Goal: Task Accomplishment & Management: Use online tool/utility

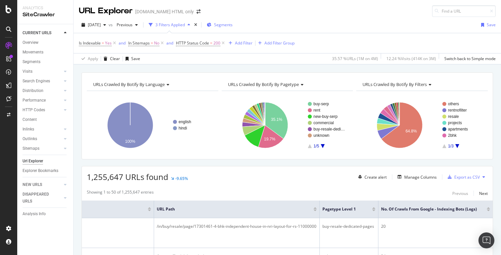
click at [229, 26] on span "Segments" at bounding box center [223, 25] width 19 height 6
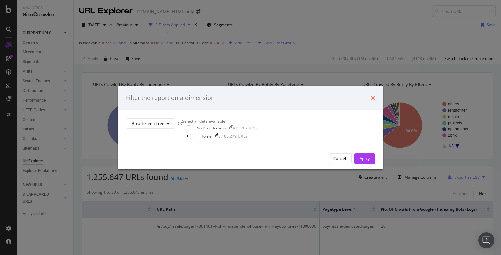
click at [371, 95] on icon "times" at bounding box center [373, 97] width 4 height 5
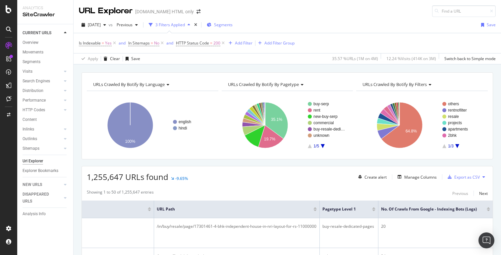
click at [233, 25] on span "Segments" at bounding box center [223, 25] width 19 height 6
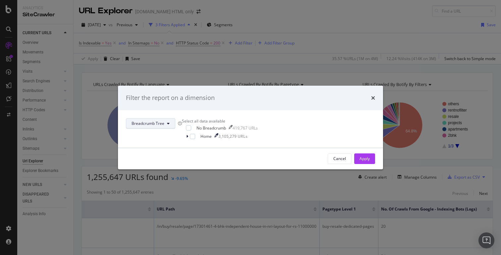
click at [175, 118] on button "Breadcrumb Tree" at bounding box center [150, 123] width 49 height 11
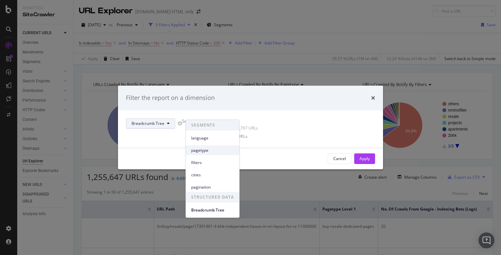
click at [211, 147] on span "pagetype" at bounding box center [212, 150] width 43 height 6
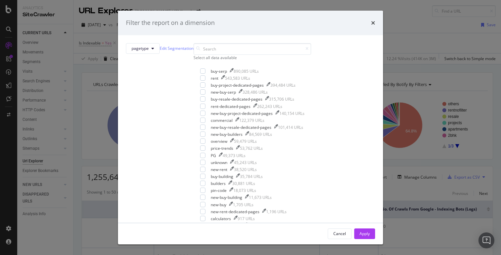
click at [199, 60] on div "Select all data available" at bounding box center [253, 58] width 118 height 6
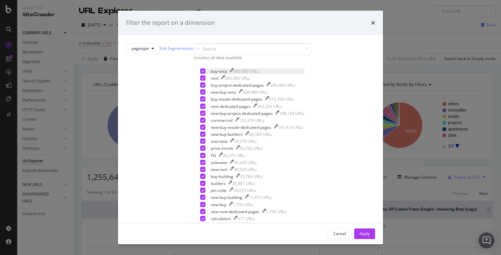
click at [200, 74] on div "buy-serp 890,085 URLs" at bounding box center [252, 71] width 104 height 6
click at [200, 81] on div "rent 543,583 URLs" at bounding box center [252, 78] width 104 height 6
click at [200, 88] on div "modal" at bounding box center [202, 84] width 5 height 5
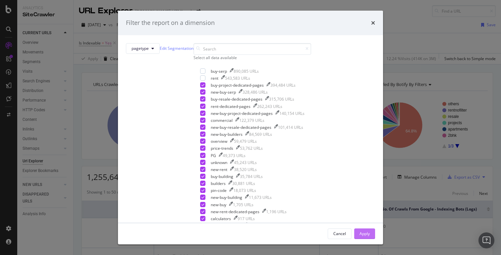
click at [360, 230] on div "Apply" at bounding box center [365, 233] width 10 height 6
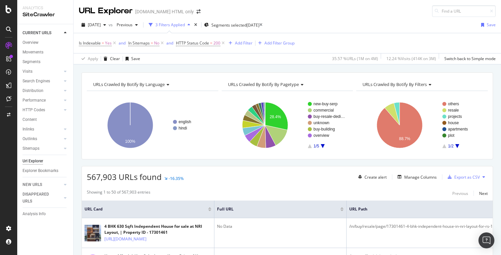
click at [190, 25] on icon "button" at bounding box center [189, 25] width 3 height 4
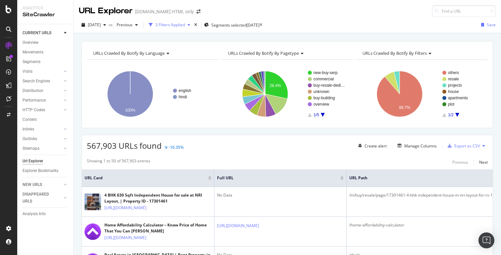
click at [190, 25] on icon "button" at bounding box center [189, 25] width 3 height 4
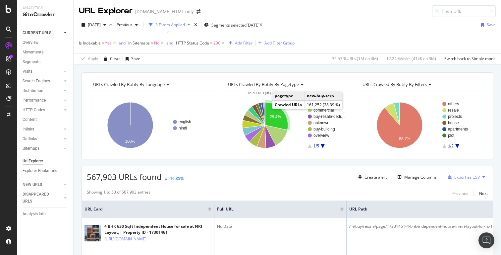
click at [280, 114] on icon "A chart." at bounding box center [276, 116] width 23 height 28
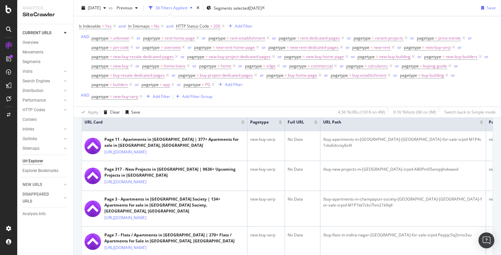
scroll to position [152, 0]
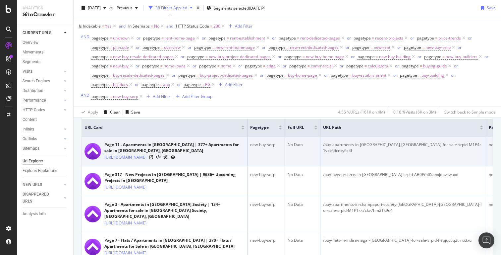
click at [419, 148] on div "/buy-apartments-in-shilaj-ahmedabad-for-sale-srpid-M1P4c1vkx6dcnxy6z4l" at bounding box center [403, 148] width 160 height 12
copy div "/buy-apartments-in-shilaj-ahmedabad-for-sale-srpid-M1P4c1vkx6dcnxy6z4l"
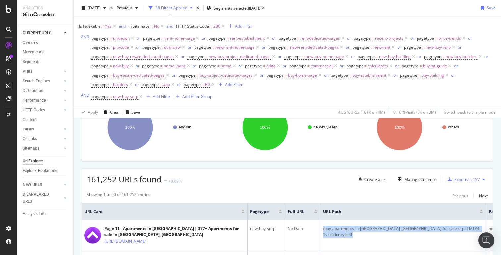
scroll to position [69, 0]
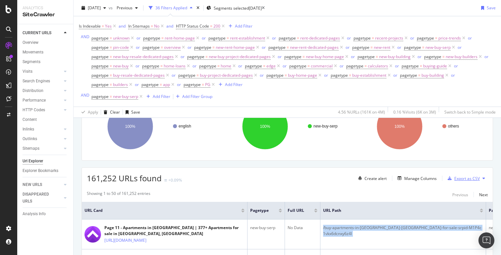
click at [459, 180] on div "Export as CSV" at bounding box center [467, 178] width 26 height 6
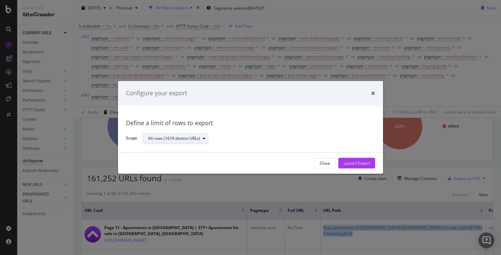
click at [195, 137] on div "All rows (161K distinct URLs)" at bounding box center [174, 138] width 52 height 4
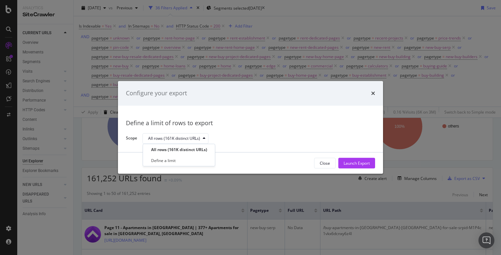
click at [245, 136] on div "All rows (161K distinct URLs)" at bounding box center [256, 139] width 227 height 12
click at [368, 163] on div "Launch Export" at bounding box center [357, 163] width 26 height 6
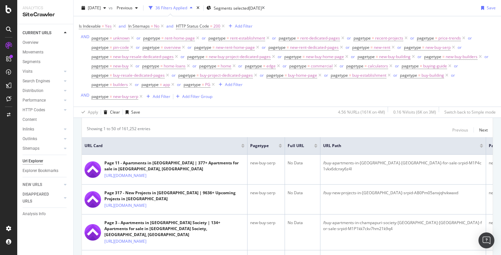
scroll to position [139, 0]
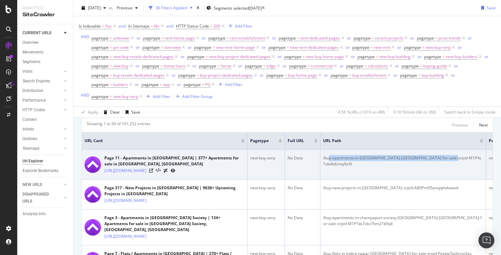
drag, startPoint x: 331, startPoint y: 161, endPoint x: 451, endPoint y: 160, distance: 120.0
click at [451, 160] on div "/buy-apartments-in-shilaj-ahmedabad-for-sale-srpid-M1P4c1vkx6dcnxy6z4l" at bounding box center [403, 161] width 160 height 12
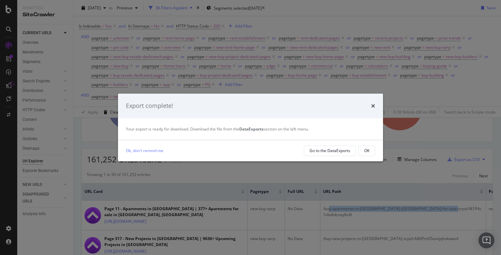
scroll to position [105, 0]
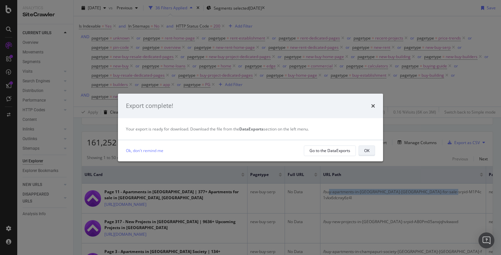
click at [365, 150] on div "OK" at bounding box center [366, 151] width 5 height 6
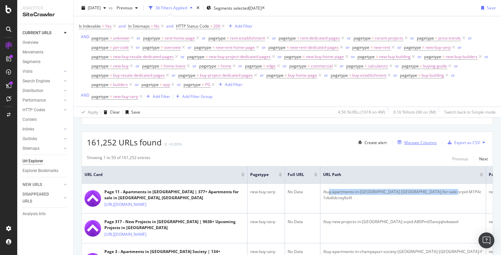
click at [417, 145] on div "Manage Columns" at bounding box center [420, 143] width 32 height 6
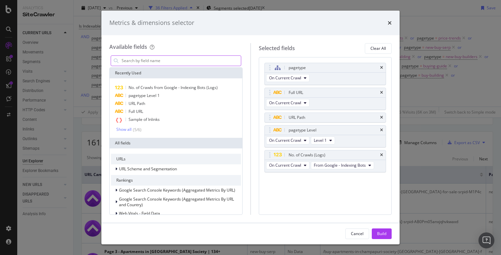
click at [182, 62] on input "modal" at bounding box center [181, 61] width 120 height 10
click at [389, 22] on icon "times" at bounding box center [390, 22] width 4 height 5
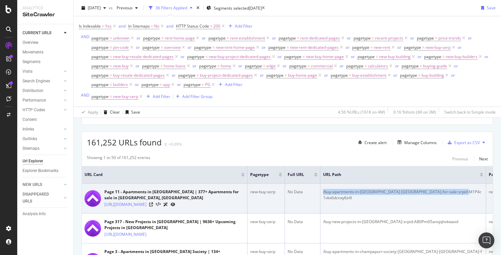
drag, startPoint x: 321, startPoint y: 191, endPoint x: 467, endPoint y: 192, distance: 145.5
click at [467, 192] on td "/buy-apartments-in-shilaj-ahmedabad-for-sale-srpid-M1P4c1vkx6dcnxy6z4l" at bounding box center [404, 198] width 166 height 30
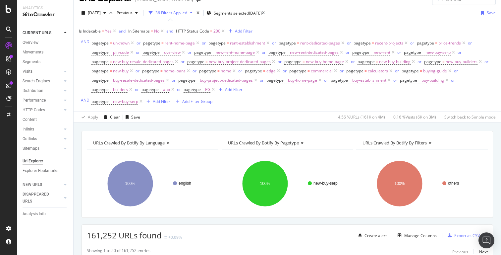
scroll to position [0, 0]
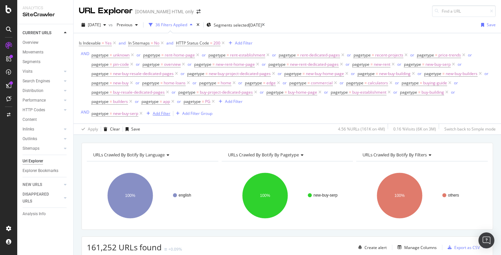
click at [162, 114] on div "Add Filter" at bounding box center [162, 113] width 18 height 6
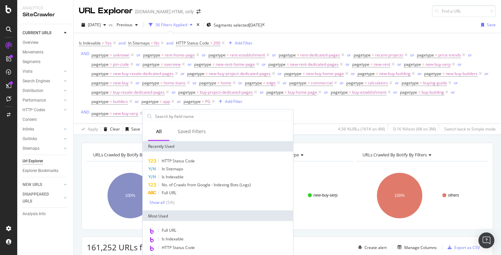
click at [295, 110] on div "Is Indexable = Yes and In Sitemaps = No and HTTP Status Code = 200 Add Filter A…" at bounding box center [287, 78] width 417 height 80
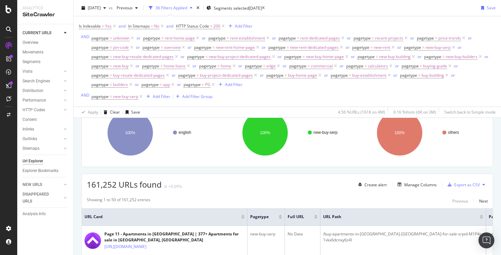
scroll to position [80, 0]
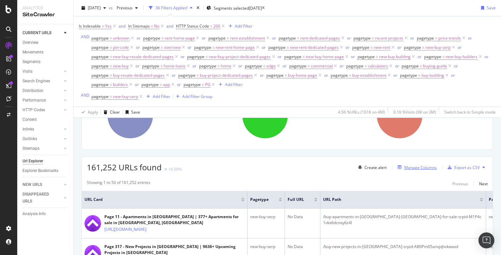
click at [415, 170] on div "Manage Columns" at bounding box center [420, 167] width 32 height 6
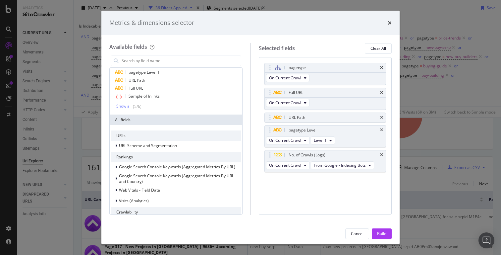
scroll to position [15, 0]
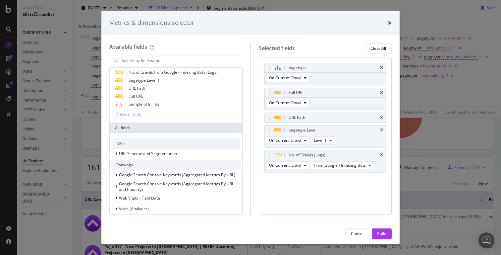
click at [131, 128] on div "All fields" at bounding box center [176, 127] width 133 height 11
click at [116, 153] on icon "modal" at bounding box center [116, 153] width 2 height 4
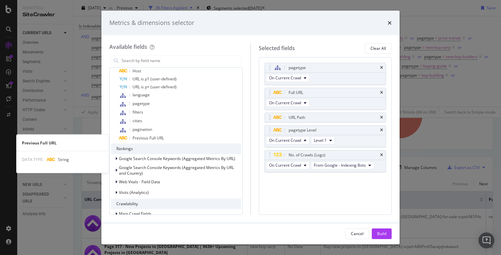
scroll to position [190, 0]
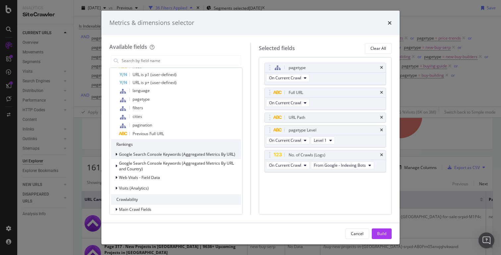
click at [117, 155] on icon "modal" at bounding box center [116, 154] width 2 height 4
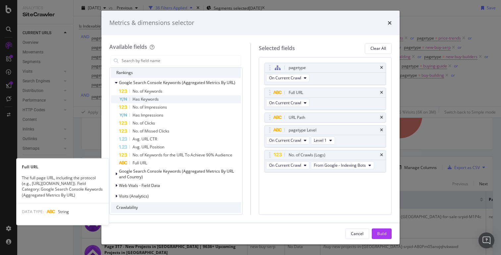
scroll to position [263, 0]
click at [158, 164] on div "Full URL" at bounding box center [180, 162] width 122 height 8
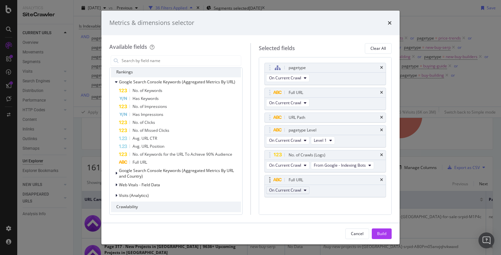
click at [303, 190] on button "On Current Crawl" at bounding box center [287, 190] width 43 height 8
click at [290, 213] on span "On Compared Crawl" at bounding box center [290, 214] width 37 height 6
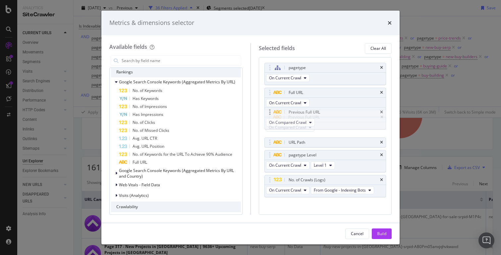
drag, startPoint x: 318, startPoint y: 179, endPoint x: 318, endPoint y: 112, distance: 67.0
click at [318, 112] on body "Analytics SiteCrawler CURRENT URLS Overview Movements Segments Visits Analysis …" at bounding box center [250, 127] width 501 height 255
click at [377, 232] on button "Build" at bounding box center [382, 233] width 20 height 11
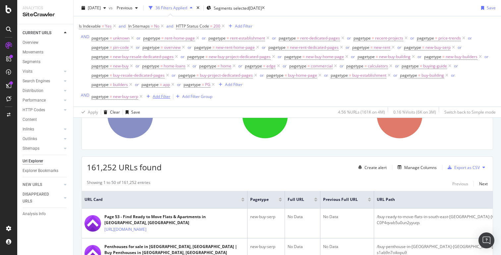
click at [162, 99] on div "Add Filter" at bounding box center [162, 96] width 18 height 6
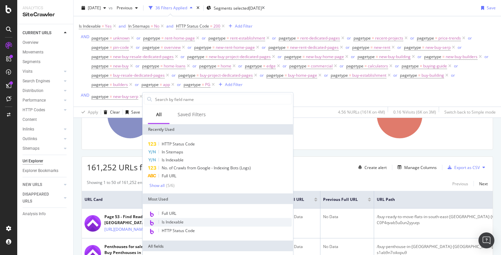
click at [177, 218] on div "Is Indexable" at bounding box center [218, 222] width 148 height 9
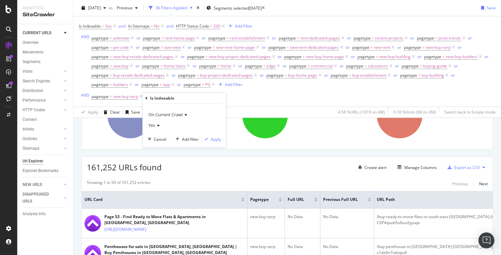
click at [147, 98] on icon at bounding box center [147, 98] width 2 height 4
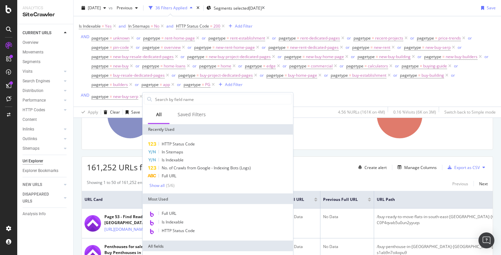
click at [288, 143] on rect "A chart." at bounding box center [288, 116] width 132 height 58
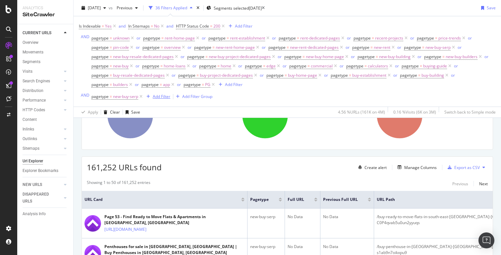
click at [160, 99] on div "Add Filter" at bounding box center [162, 96] width 18 height 6
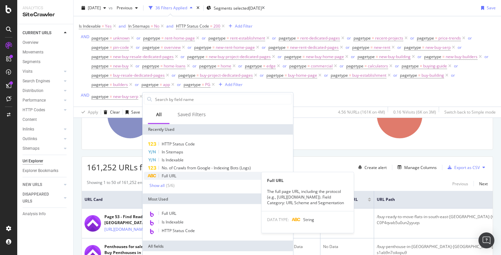
click at [183, 177] on div "Full URL" at bounding box center [218, 176] width 148 height 8
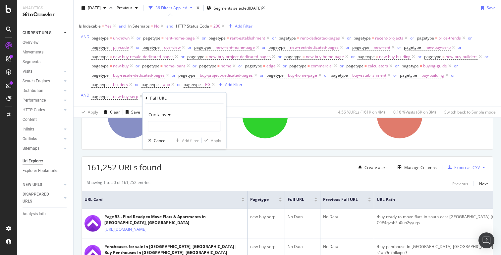
click at [170, 115] on icon at bounding box center [168, 115] width 5 height 4
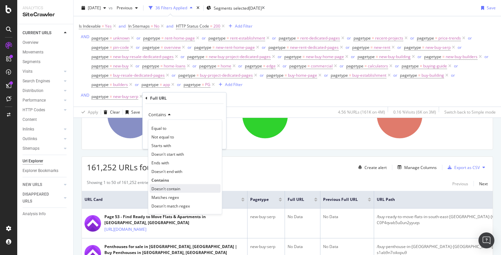
click at [172, 189] on span "Doesn't contain" at bounding box center [165, 188] width 29 height 6
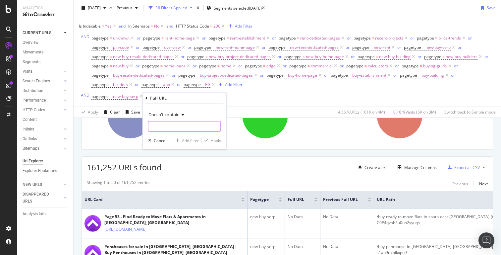
click at [166, 125] on input "text" at bounding box center [185, 126] width 72 height 11
type input "?page="
click at [215, 140] on div "Apply" at bounding box center [216, 140] width 10 height 6
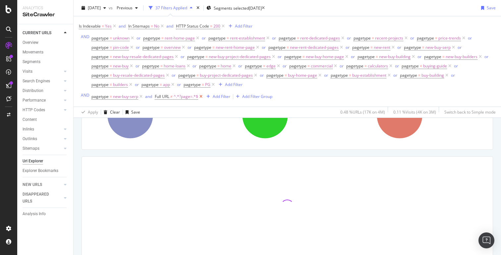
click at [199, 98] on icon at bounding box center [201, 96] width 6 height 7
click at [160, 98] on div "Add Filter" at bounding box center [162, 96] width 18 height 6
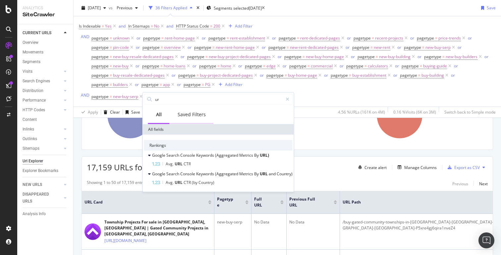
type input "u"
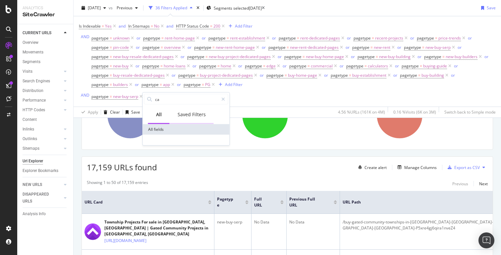
type input "c"
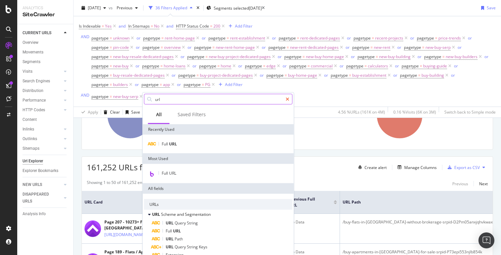
type input "url"
click at [286, 99] on icon at bounding box center [288, 99] width 4 height 5
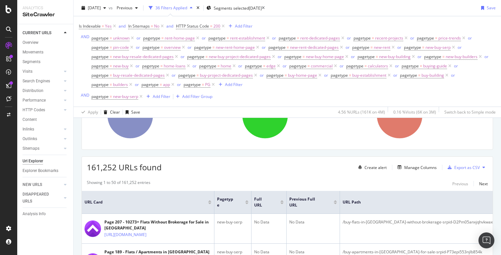
click at [287, 99] on div "Is Indexable = Yes and In Sitemaps = No and HTTP Status Code = 200 Add Filter A…" at bounding box center [287, 62] width 417 height 80
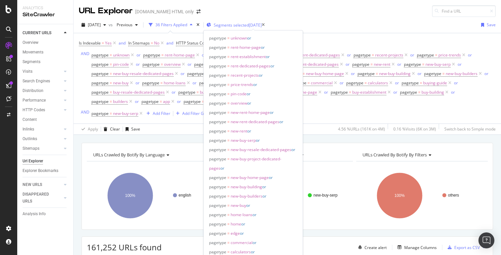
click at [244, 26] on span "Segments selected" at bounding box center [231, 25] width 35 height 6
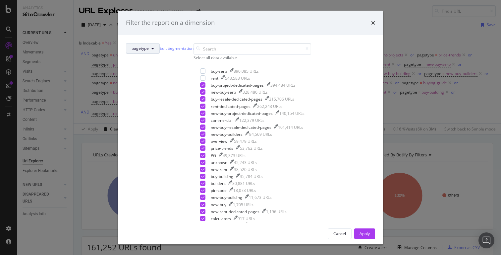
click at [160, 54] on button "pagetype" at bounding box center [143, 48] width 34 height 11
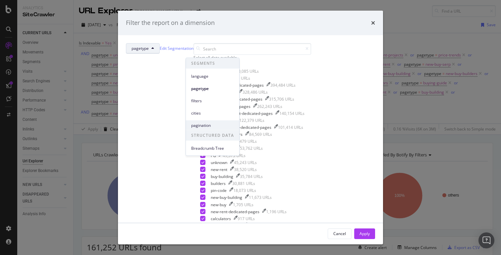
click at [208, 122] on span "pagination" at bounding box center [212, 125] width 43 height 6
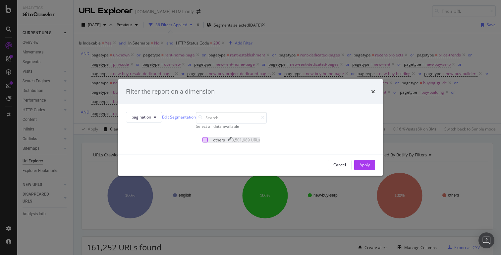
click at [203, 142] on div "modal" at bounding box center [205, 139] width 5 height 5
click at [360, 167] on div "Apply" at bounding box center [365, 165] width 10 height 6
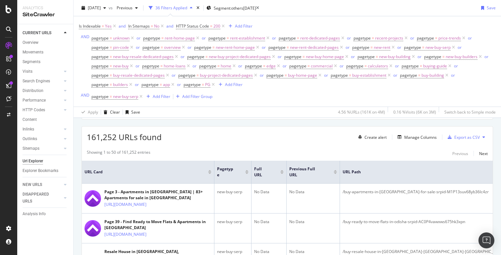
scroll to position [94, 0]
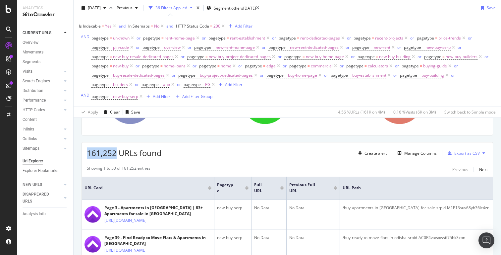
drag, startPoint x: 89, startPoint y: 155, endPoint x: 115, endPoint y: 155, distance: 26.5
click at [115, 155] on span "161,252 URLs found" at bounding box center [124, 152] width 75 height 11
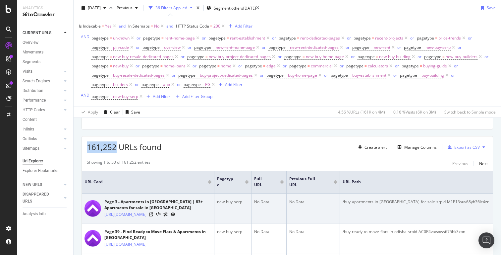
scroll to position [94, 0]
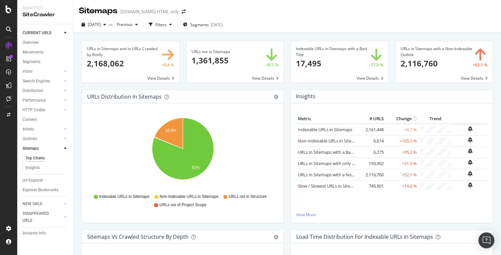
click at [7, 86] on icon at bounding box center [8, 85] width 5 height 5
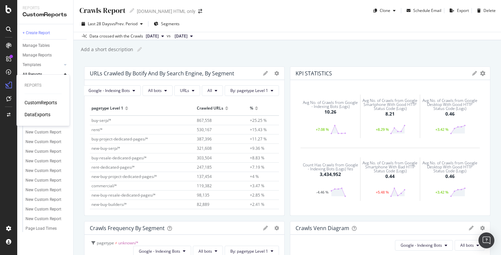
click at [39, 114] on div "DataExports" at bounding box center [38, 114] width 26 height 7
